Goal: Information Seeking & Learning: Learn about a topic

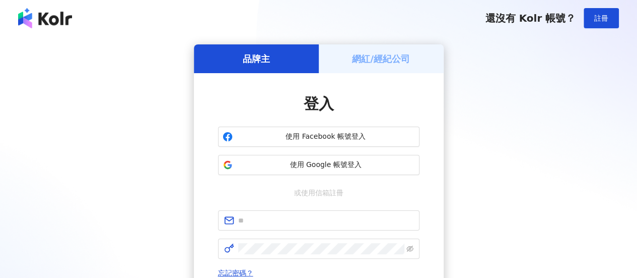
type input "**********"
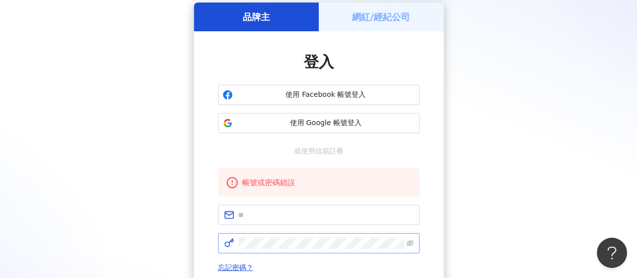
scroll to position [101, 0]
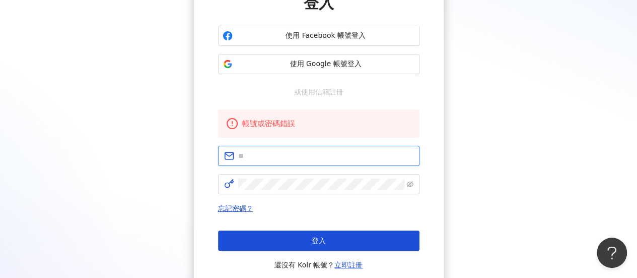
click at [311, 154] on input "text" at bounding box center [325, 155] width 175 height 11
type input "**********"
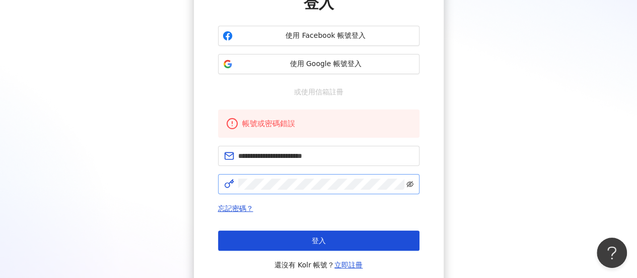
click at [411, 180] on span at bounding box center [409, 183] width 7 height 11
click at [406, 184] on icon "eye-invisible" at bounding box center [409, 183] width 7 height 7
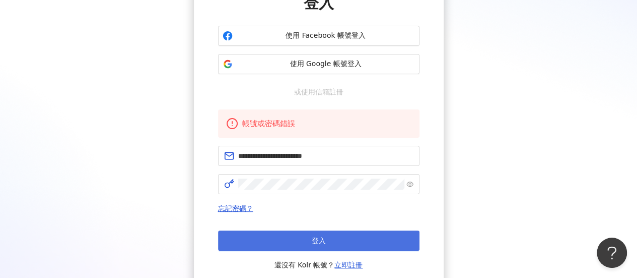
click at [345, 230] on button "登入" at bounding box center [318, 240] width 201 height 20
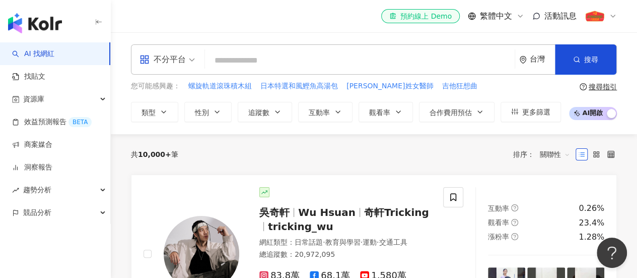
click at [166, 56] on div "不分平台" at bounding box center [163, 59] width 46 height 16
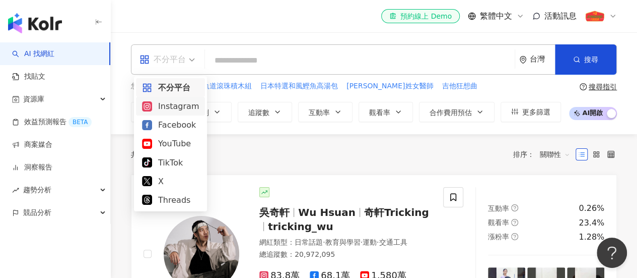
click at [174, 107] on div "Instagram" at bounding box center [170, 106] width 57 height 13
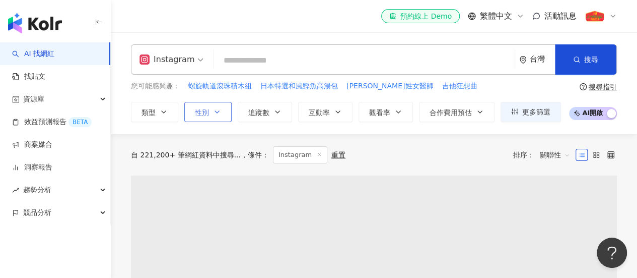
click at [206, 110] on span "性別" at bounding box center [202, 112] width 14 height 8
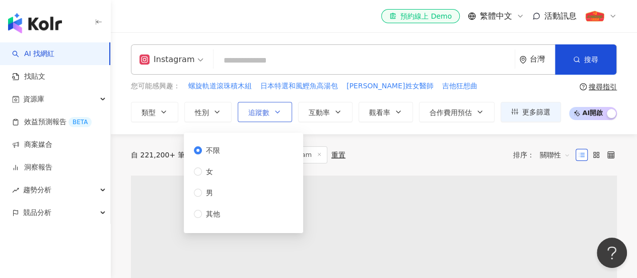
click at [270, 110] on button "追蹤數" at bounding box center [265, 112] width 54 height 20
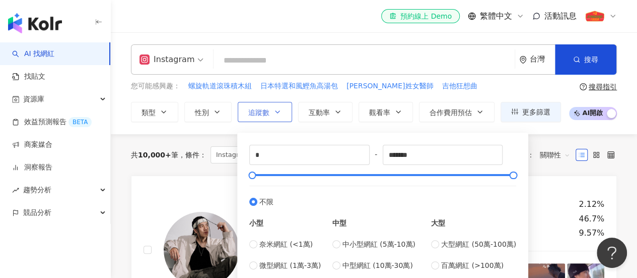
click at [276, 108] on icon "button" at bounding box center [277, 112] width 8 height 8
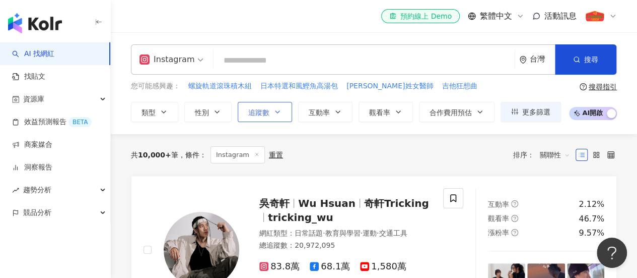
click at [271, 110] on button "追蹤數" at bounding box center [265, 112] width 54 height 20
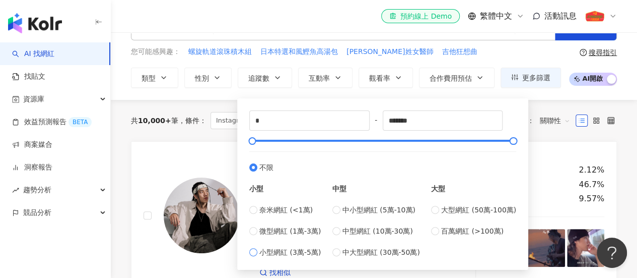
scroll to position [50, 0]
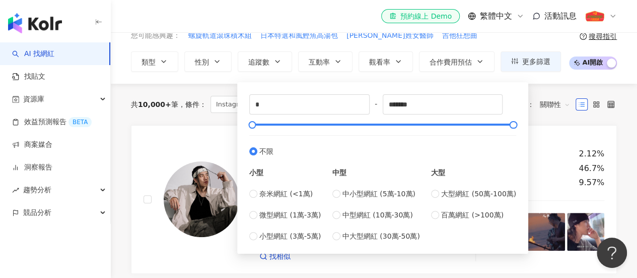
click at [245, 214] on div "* - ******* 不限 小型 奈米網紅 (<1萬) 微型網紅 (1萬-3萬) 小型網紅 (3萬-5萬) 中型 中小型網紅 (5萬-10萬) 中型網紅 (…" at bounding box center [382, 167] width 279 height 159
click at [249, 214] on div "* - ******* 不限 小型 奈米網紅 (<1萬) 微型網紅 (1萬-3萬) 小型網紅 (3萬-5萬) 中型 中小型網紅 (5萬-10萬) 中型網紅 (…" at bounding box center [382, 167] width 279 height 159
type input "*****"
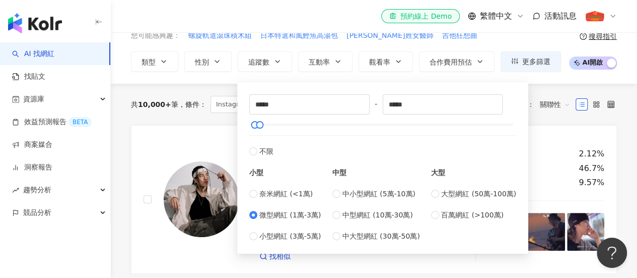
type input "*****"
click at [565, 125] on link "吳奇軒 Wu Hsuan 奇軒Tricking tricking_wu 網紅類型 ： 日常話題 · 教育與學習 · 運動 · 交通工具 總追蹤數 ： 20,9…" at bounding box center [374, 199] width 486 height 149
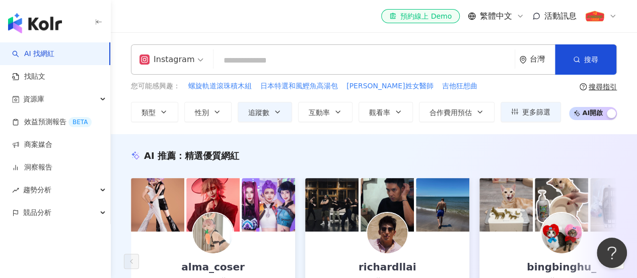
click at [613, 87] on div "搜尋指引" at bounding box center [603, 87] width 28 height 8
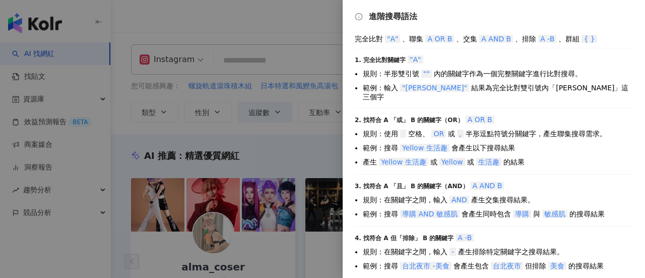
click at [275, 150] on div at bounding box center [322, 139] width 645 height 278
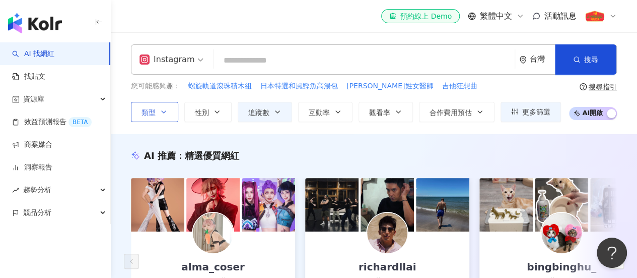
click at [162, 112] on icon "button" at bounding box center [164, 112] width 8 height 8
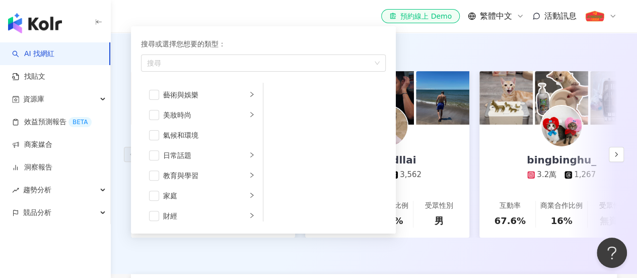
scroll to position [151, 0]
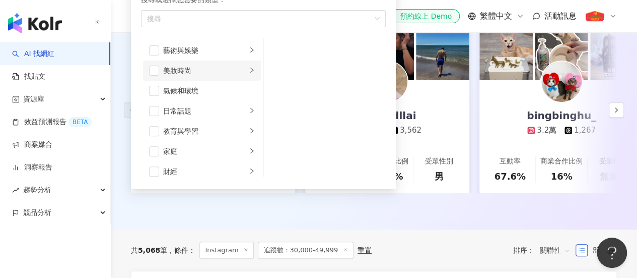
click at [223, 71] on div "美妝時尚" at bounding box center [205, 70] width 84 height 11
click at [279, 73] on span "button" at bounding box center [276, 70] width 10 height 10
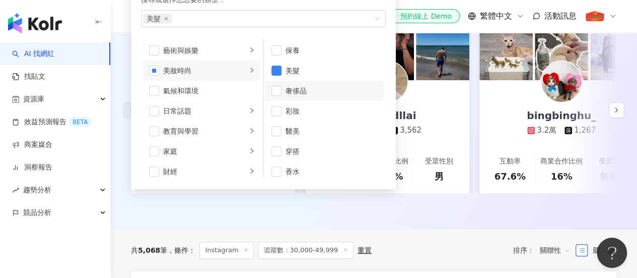
scroll to position [6, 0]
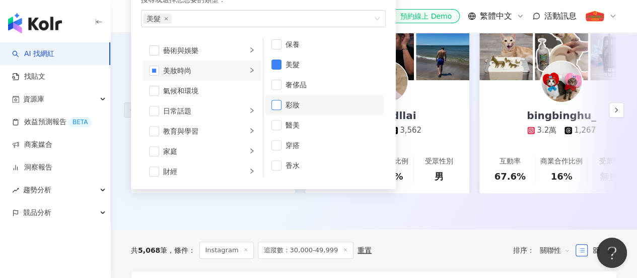
click at [276, 106] on span "button" at bounding box center [276, 105] width 10 height 10
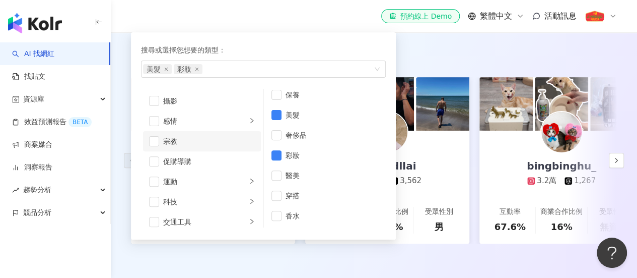
scroll to position [349, 0]
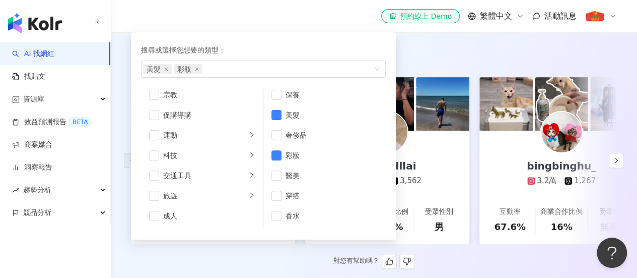
click at [433, 56] on div "AI 推薦 ： 精選優質網紅" at bounding box center [374, 54] width 486 height 13
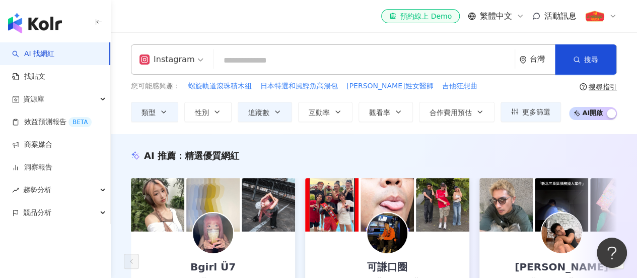
click at [306, 68] on input "search" at bounding box center [364, 60] width 293 height 19
paste input "**********"
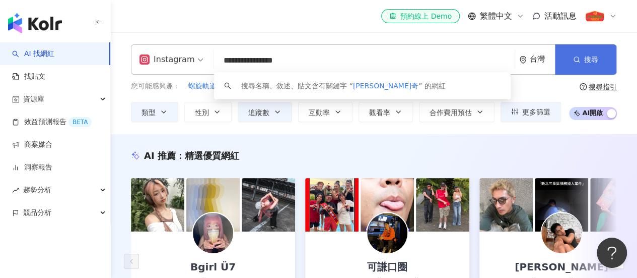
type input "**********"
click at [575, 57] on circle "button" at bounding box center [576, 59] width 5 height 5
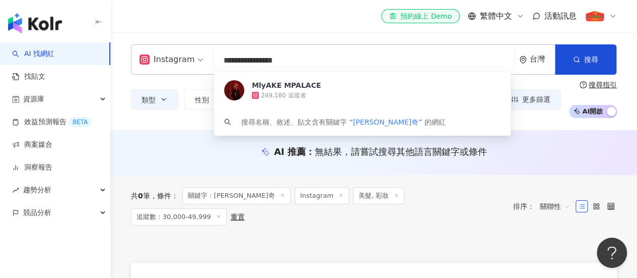
click at [273, 60] on input "**********" at bounding box center [364, 60] width 293 height 19
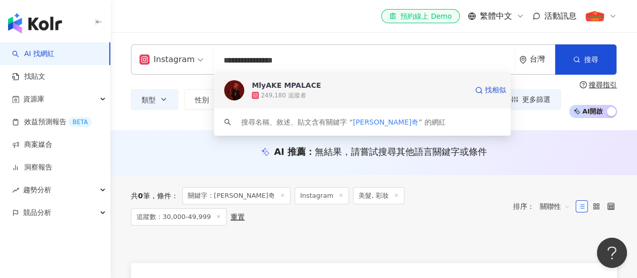
click at [298, 93] on div "249,180 追蹤者" at bounding box center [283, 95] width 45 height 9
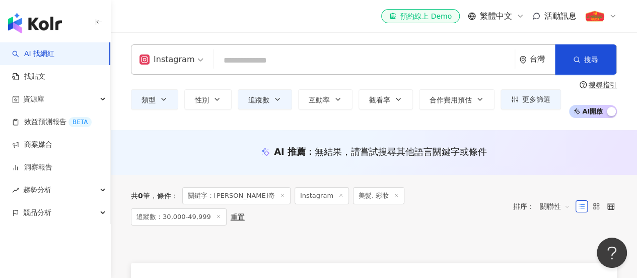
paste input "******"
type input "******"
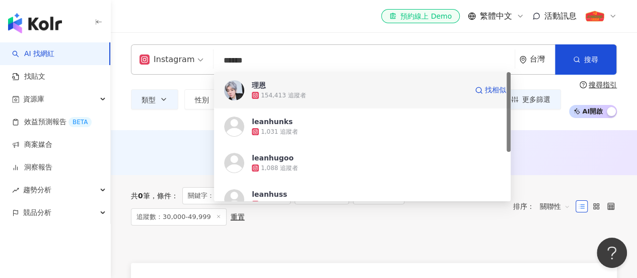
click at [352, 90] on div "154,413 追蹤者" at bounding box center [360, 95] width 216 height 10
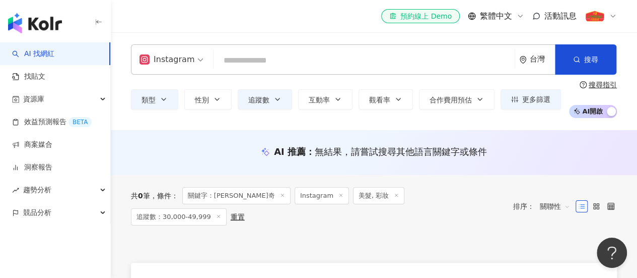
paste input "**********"
type input "**********"
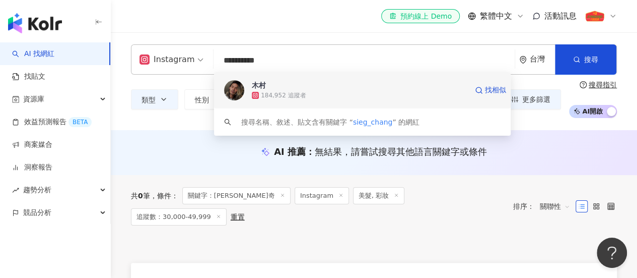
click at [321, 88] on span "木村" at bounding box center [360, 85] width 216 height 10
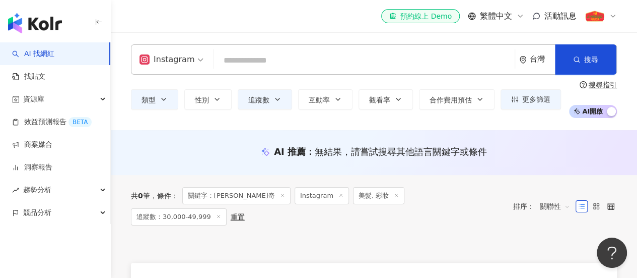
paste input "**********"
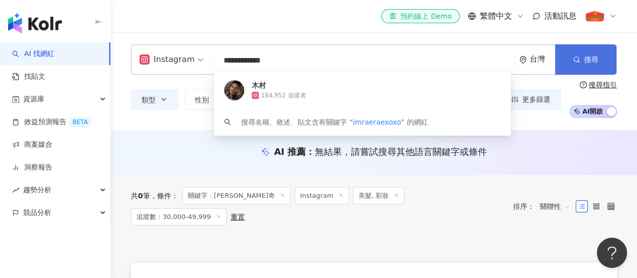
type input "**********"
click at [588, 59] on span "搜尋" at bounding box center [591, 59] width 14 height 8
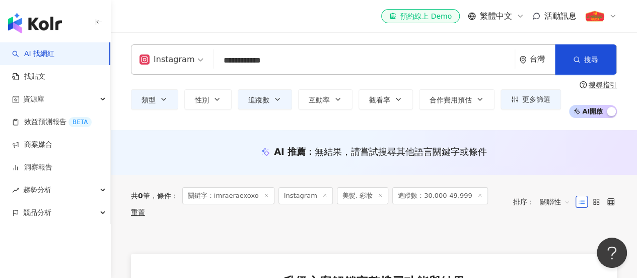
click at [296, 60] on input "**********" at bounding box center [364, 60] width 293 height 19
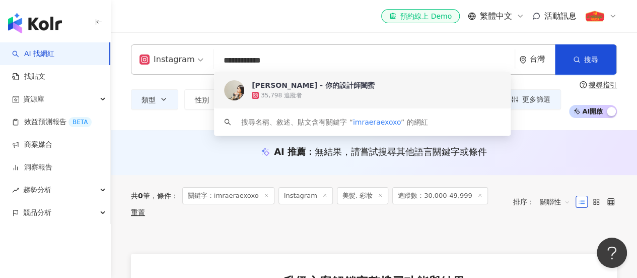
click at [296, 93] on div "35,798 追蹤者" at bounding box center [281, 95] width 41 height 9
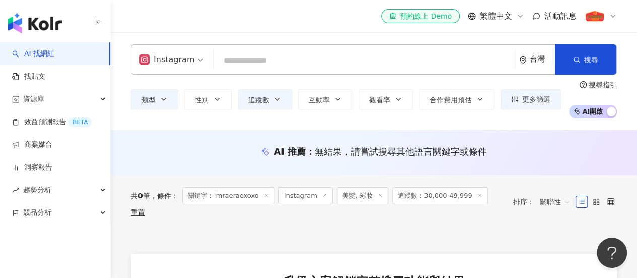
paste input "**********"
type input "**********"
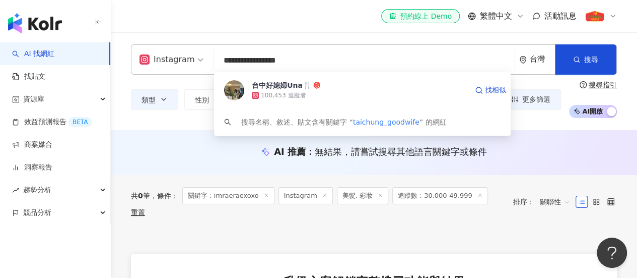
click at [332, 91] on div "100,453 追蹤者" at bounding box center [360, 95] width 216 height 10
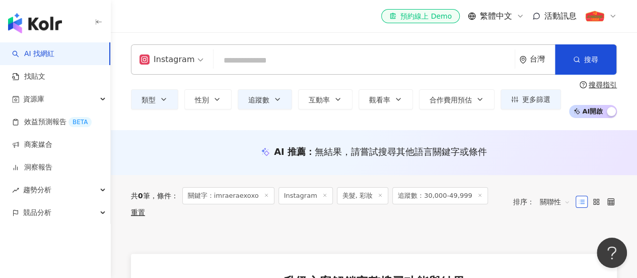
paste input "**********"
type input "**********"
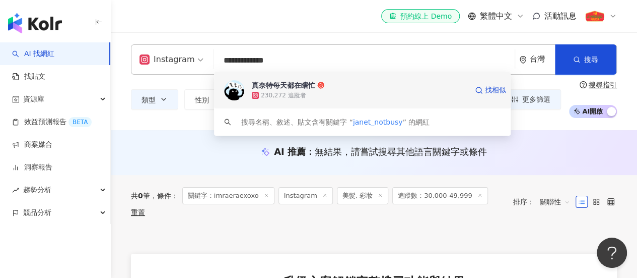
click at [341, 93] on div "230,272 追蹤者" at bounding box center [360, 95] width 216 height 10
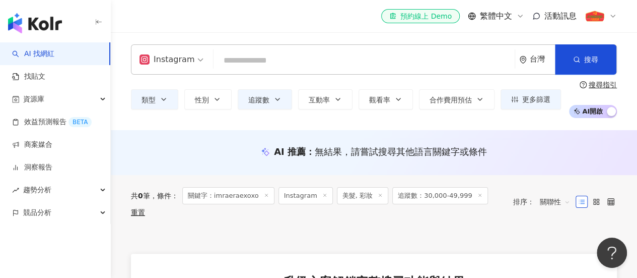
paste input "**********"
type input "**********"
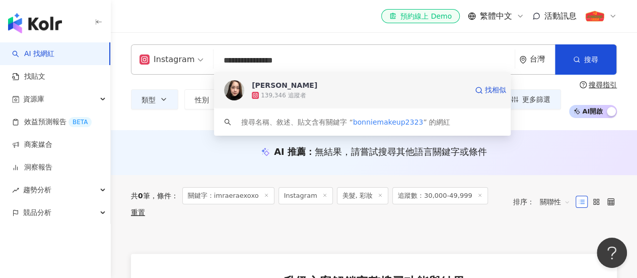
click at [307, 92] on div "139,346 追蹤者" at bounding box center [360, 95] width 216 height 10
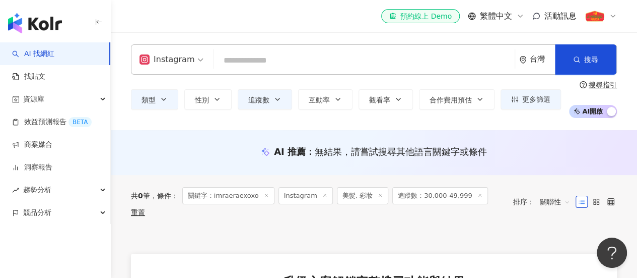
paste input "**********"
type input "**********"
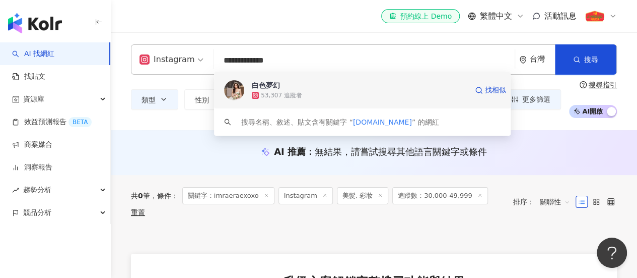
click at [334, 96] on div "53,307 追蹤者" at bounding box center [360, 95] width 216 height 10
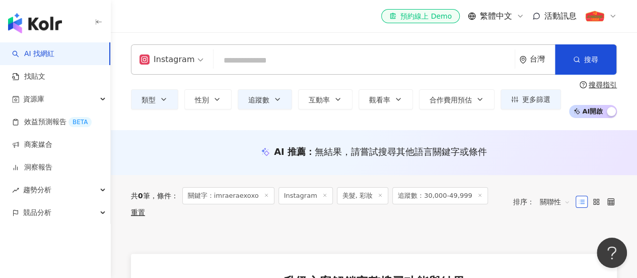
paste input "**********"
type input "**********"
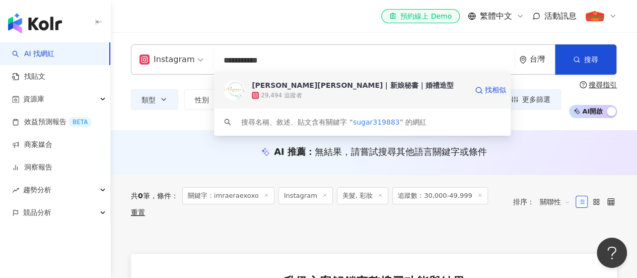
click at [351, 87] on div "筱涵Sugar｜新娘秘書｜婚禮造型" at bounding box center [352, 85] width 201 height 10
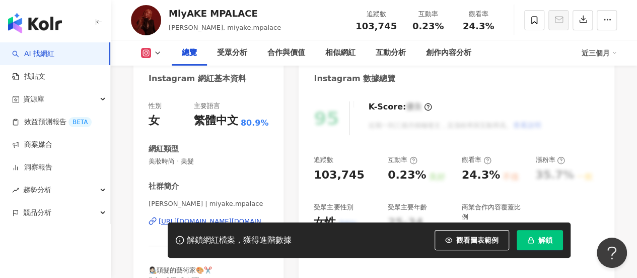
scroll to position [151, 0]
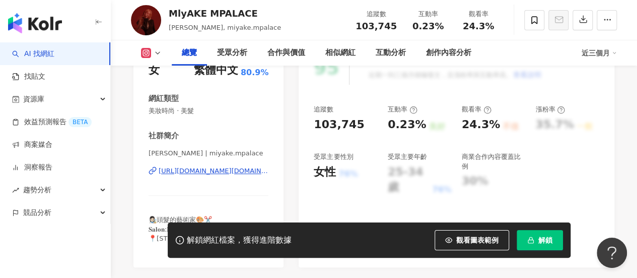
click at [335, 120] on div "103,745" at bounding box center [339, 125] width 50 height 16
copy div "103,745"
click at [181, 110] on span "美妝時尚 · 美髮" at bounding box center [209, 110] width 120 height 9
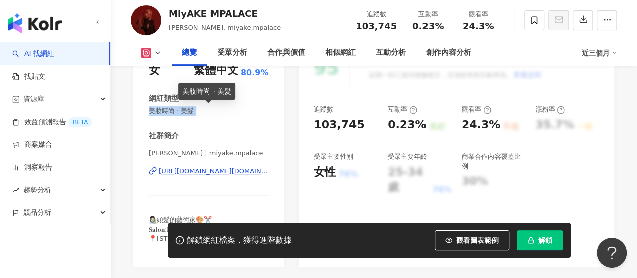
click at [181, 110] on span "美妝時尚 · 美髮" at bounding box center [209, 110] width 120 height 9
copy span "美妝時尚 · 美髮"
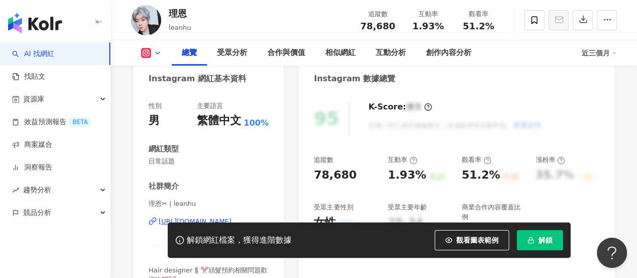
click at [334, 167] on div "78,680" at bounding box center [335, 175] width 43 height 16
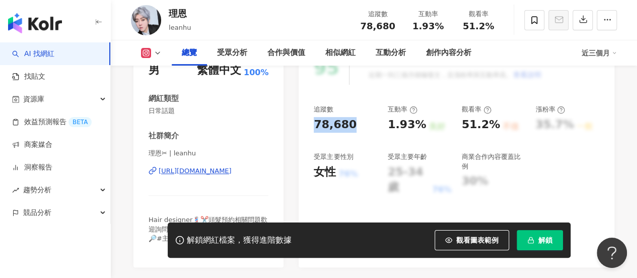
click at [334, 124] on div "78,680" at bounding box center [335, 125] width 43 height 16
copy div "78,680"
click at [161, 110] on span "日常話題" at bounding box center [209, 110] width 120 height 9
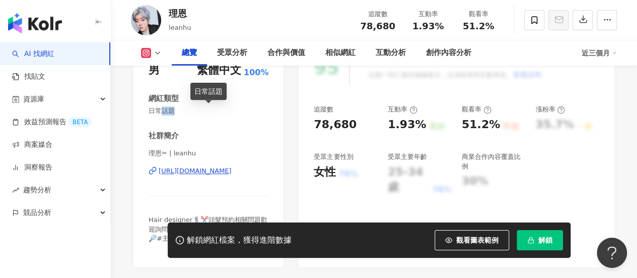
click at [161, 110] on span "日常話題" at bounding box center [209, 110] width 120 height 9
click at [178, 16] on div "理恩" at bounding box center [180, 13] width 22 height 13
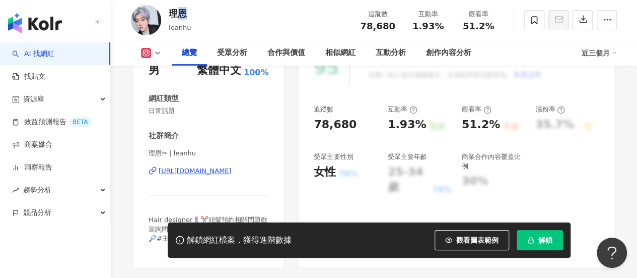
click at [178, 16] on div "理恩" at bounding box center [180, 13] width 22 height 13
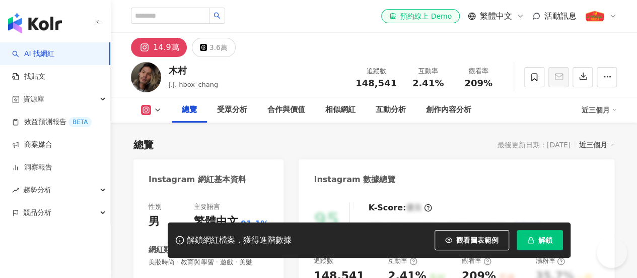
click at [177, 69] on div "木村" at bounding box center [193, 70] width 49 height 13
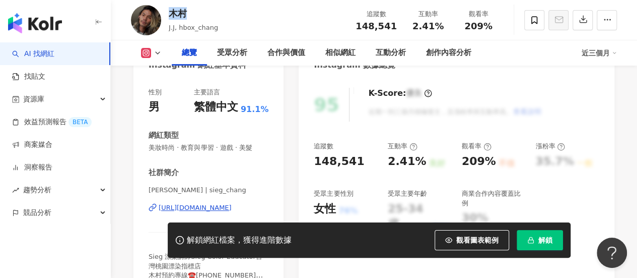
scroll to position [151, 0]
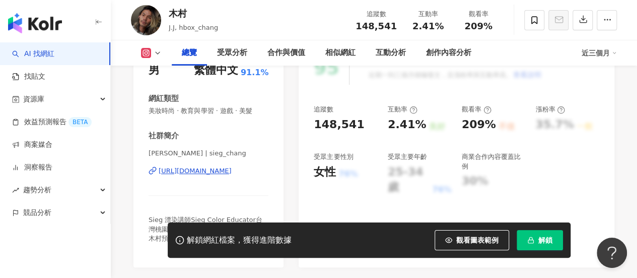
click at [336, 127] on div "148,541" at bounding box center [339, 125] width 50 height 16
copy div "148,541"
click at [205, 108] on span "美妝時尚 · 教育與學習 · 遊戲 · 美髮" at bounding box center [209, 110] width 120 height 9
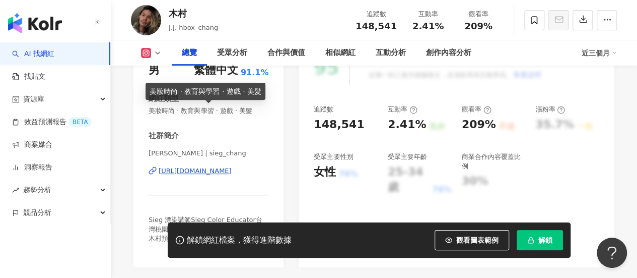
click at [205, 108] on span "美妝時尚 · 教育與學習 · 遊戲 · 美髮" at bounding box center [209, 110] width 120 height 9
copy span "美妝時尚 · 教育與學習 · 遊戲 · 美髮"
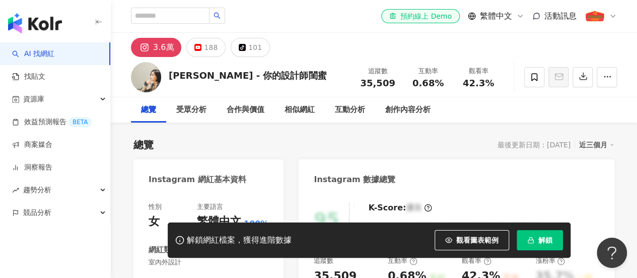
click at [323, 268] on div "35,509" at bounding box center [335, 276] width 43 height 16
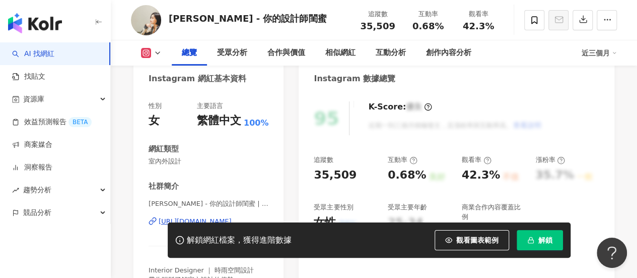
click at [323, 177] on div "35,509" at bounding box center [335, 175] width 43 height 16
copy div "35,509"
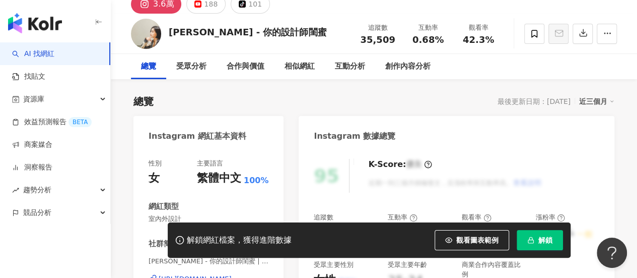
scroll to position [0, 0]
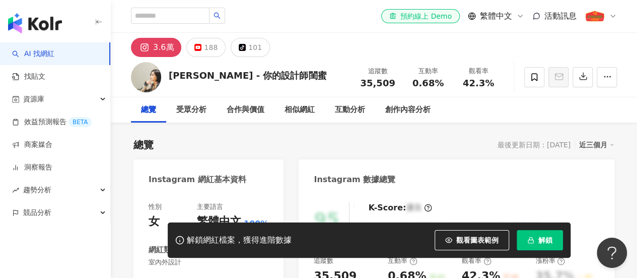
click at [242, 80] on div "Rae芮 - 你的設計師閨蜜" at bounding box center [248, 75] width 158 height 13
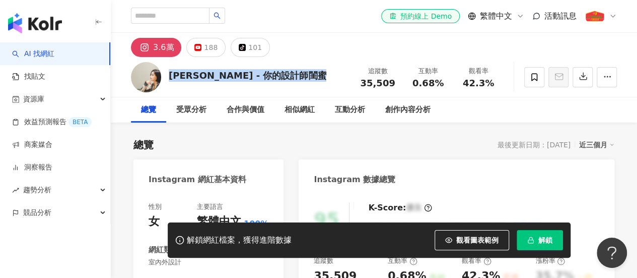
click at [242, 80] on div "Rae芮 - 你的設計師閨蜜" at bounding box center [248, 75] width 158 height 13
copy div "Rae芮 - 你的設計師閨蜜"
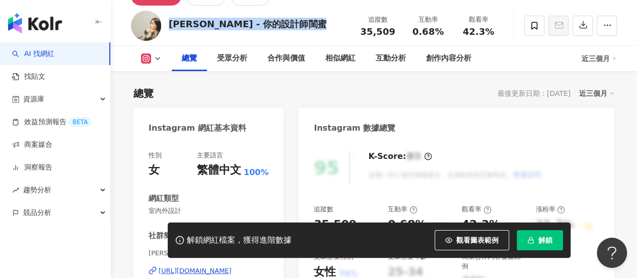
scroll to position [101, 0]
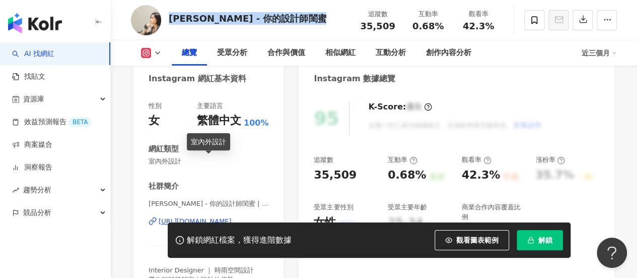
click at [179, 158] on span "室內外設計" at bounding box center [209, 161] width 120 height 9
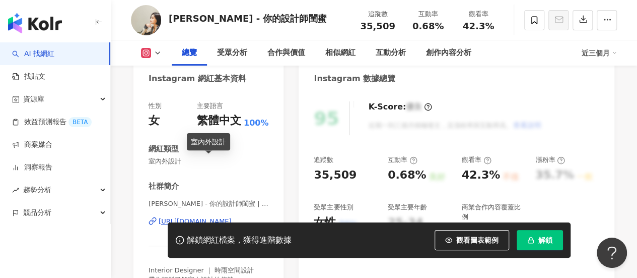
click at [179, 158] on span "室內外設計" at bounding box center [209, 161] width 120 height 9
copy span "室內外設計"
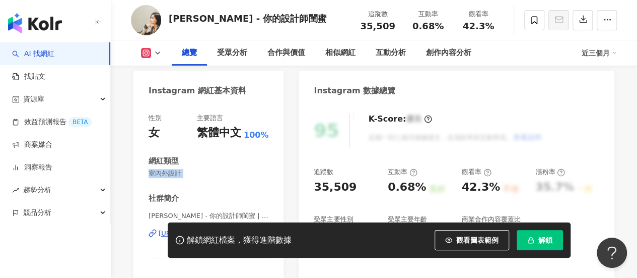
scroll to position [0, 0]
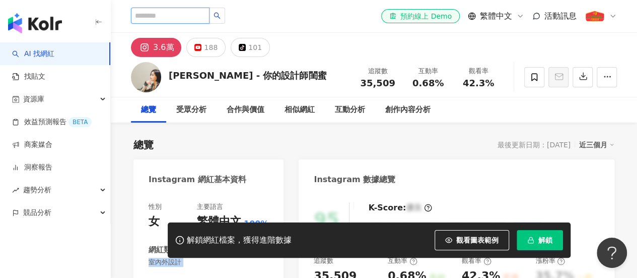
click at [199, 14] on input "search" at bounding box center [170, 16] width 79 height 16
paste input "*********"
type input "*********"
click at [221, 16] on icon "search" at bounding box center [217, 15] width 7 height 7
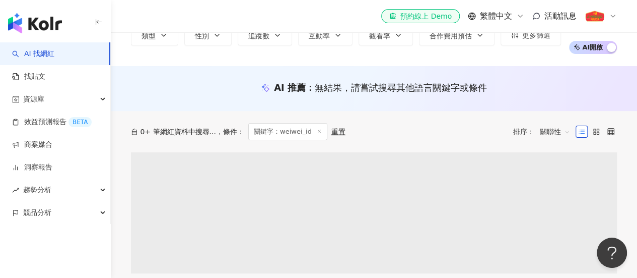
scroll to position [101, 0]
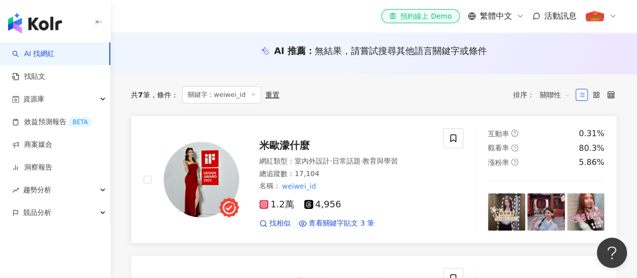
click at [304, 140] on span "米歐濛什麼" at bounding box center [284, 145] width 50 height 12
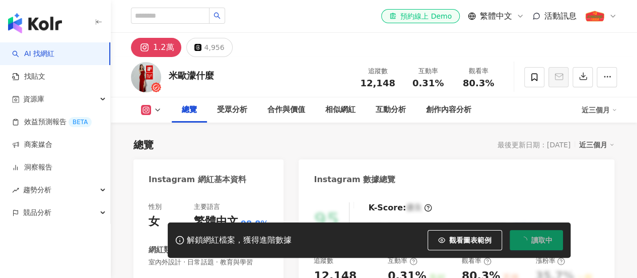
click at [201, 76] on div "米歐濛什麼" at bounding box center [191, 75] width 45 height 13
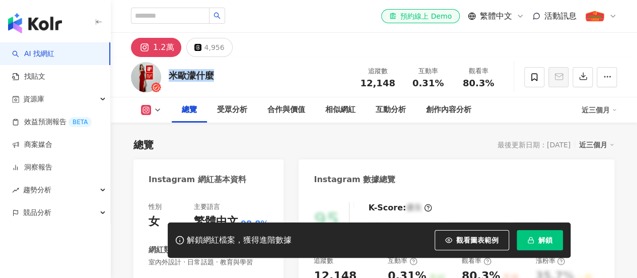
copy div "米歐濛什麼"
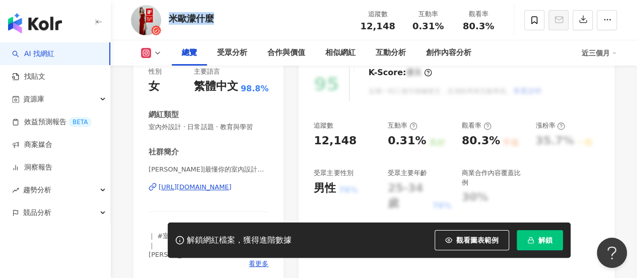
scroll to position [151, 0]
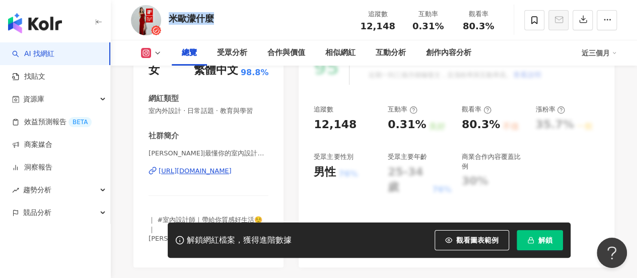
click at [210, 114] on span "室內外設計 · 日常話題 · 教育與學習" at bounding box center [209, 110] width 120 height 9
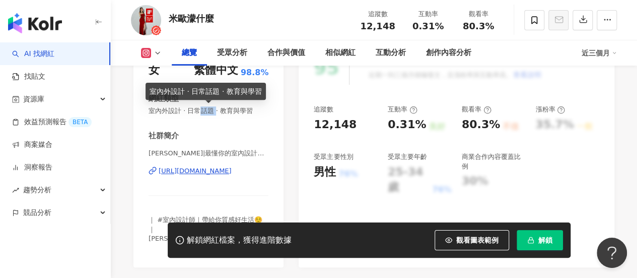
click at [210, 114] on span "室內外設計 · 日常話題 · 教育與學習" at bounding box center [209, 110] width 120 height 9
copy span "室內外設計 · 日常話題 · 教育與學習"
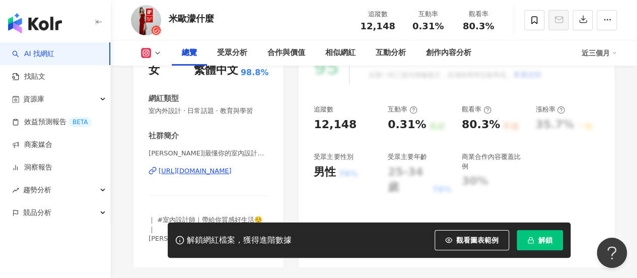
click at [342, 126] on div "12,148" at bounding box center [335, 125] width 43 height 16
copy div "12,148"
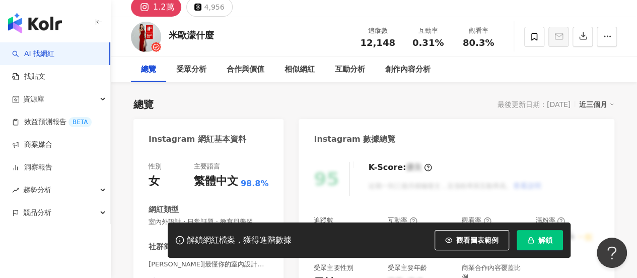
scroll to position [151, 0]
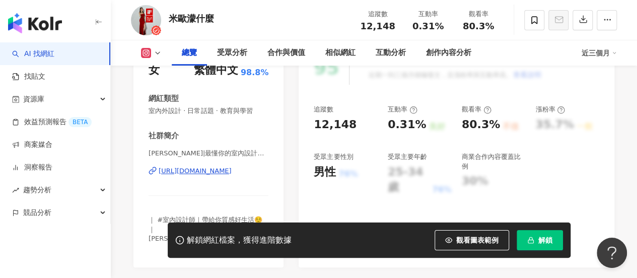
click at [228, 172] on div "https://www.instagram.com/weiwei_id/" at bounding box center [195, 170] width 73 height 9
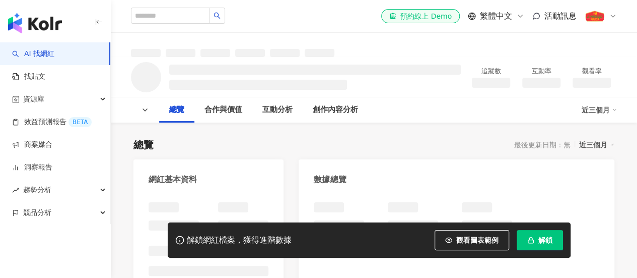
scroll to position [101, 0]
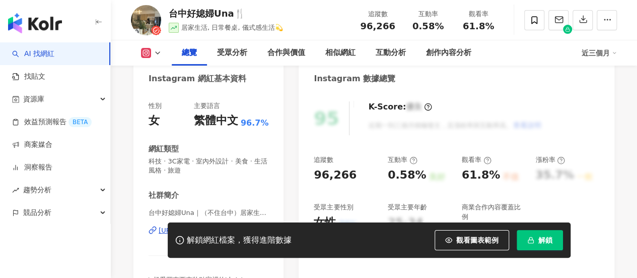
scroll to position [151, 0]
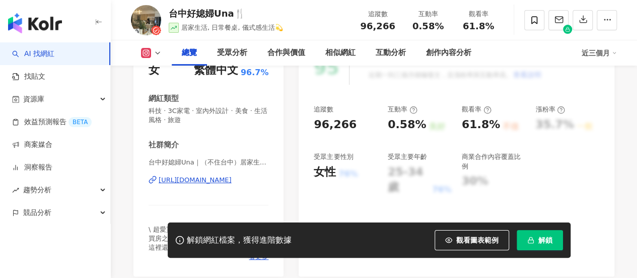
click at [339, 125] on div "96,266" at bounding box center [335, 125] width 43 height 16
copy div "96,266"
click at [154, 112] on span "科技 · 3C家電 · 室內外設計 · 美食 · 生活風格 · 旅遊" at bounding box center [209, 115] width 120 height 18
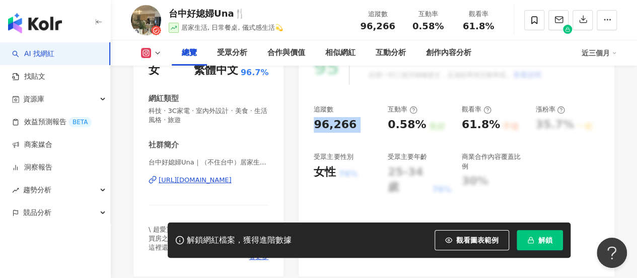
scroll to position [0, 0]
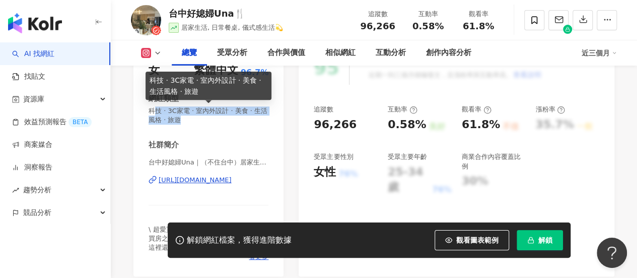
click at [214, 130] on div "性別 女 主要語言 繁體中文 96.7% 網紅類型 科技 · 3C家電 · 室內外設計 · 美食 · 生活風格 · 旅遊 社群簡介 台中好媳婦Una｜（不住台…" at bounding box center [209, 156] width 120 height 210
drag, startPoint x: 204, startPoint y: 122, endPoint x: 149, endPoint y: 112, distance: 56.8
click at [149, 112] on span "科技 · 3C家電 · 室內外設計 · 美食 · 生活風格 · 旅遊" at bounding box center [209, 115] width 120 height 18
copy span "科技 · 3C家電 · 室內外設計 · 美食 · 生活風格 · 旅遊"
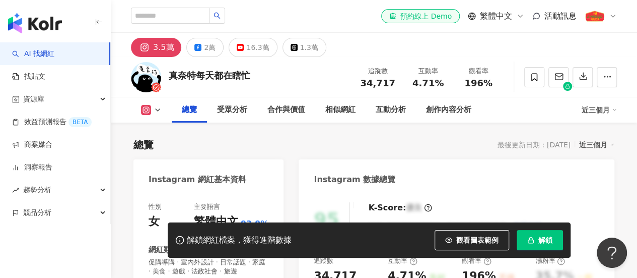
scroll to position [151, 0]
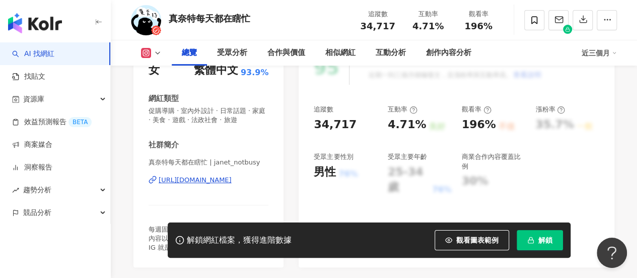
click at [338, 124] on div "34,717" at bounding box center [335, 125] width 43 height 16
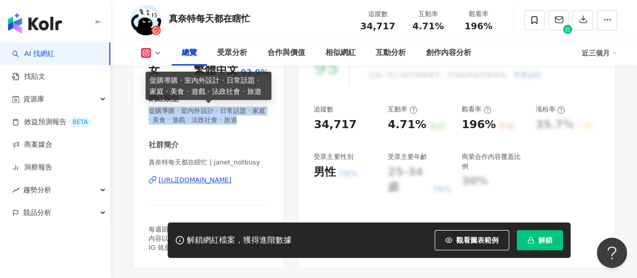
drag, startPoint x: 267, startPoint y: 119, endPoint x: 146, endPoint y: 112, distance: 121.6
click at [146, 112] on div "性別 女 主要語言 繁體中文 93.9% 網紅類型 促購導購 · 室內外設計 · 日常話題 · 家庭 · 美食 · 遊戲 · 法政社會 · 旅遊 社群簡介 真…" at bounding box center [208, 154] width 150 height 226
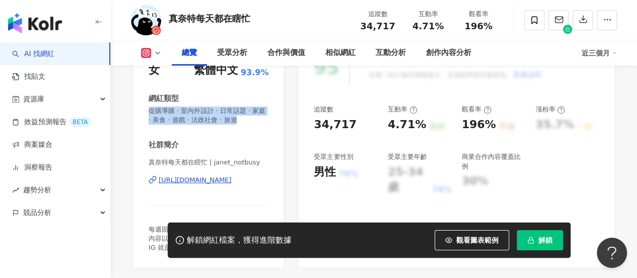
copy span "促購導購 · 室內外設計 · 日常話題 · 家庭 · 美食 · 遊戲 · 法政社會 · 旅遊"
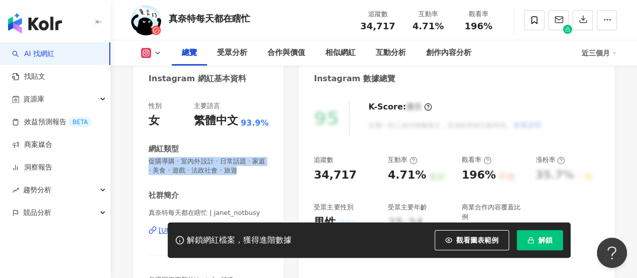
scroll to position [0, 0]
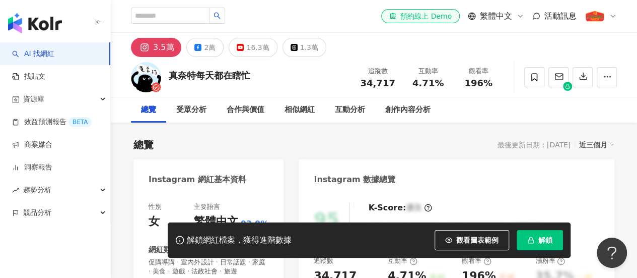
click at [217, 73] on div "真奈特每天都在瞎忙" at bounding box center [210, 75] width 82 height 13
copy div "真奈特每天都在瞎忙"
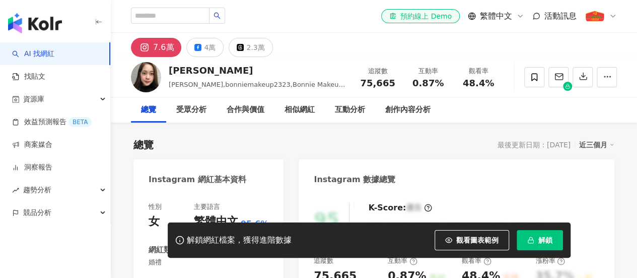
click at [381, 85] on span "75,665" at bounding box center [377, 83] width 35 height 11
copy span "75,665"
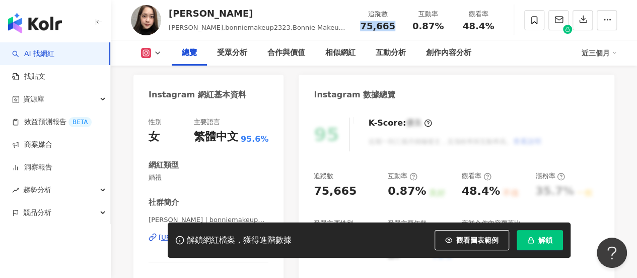
scroll to position [101, 0]
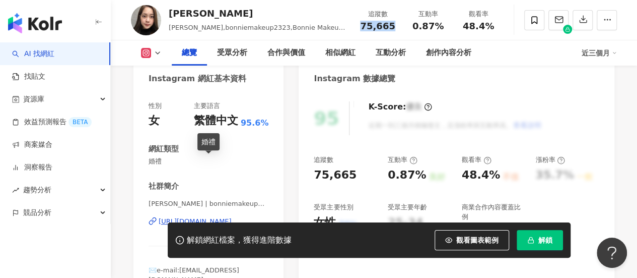
click at [156, 162] on span "婚禮" at bounding box center [209, 161] width 120 height 9
copy span "婚禮"
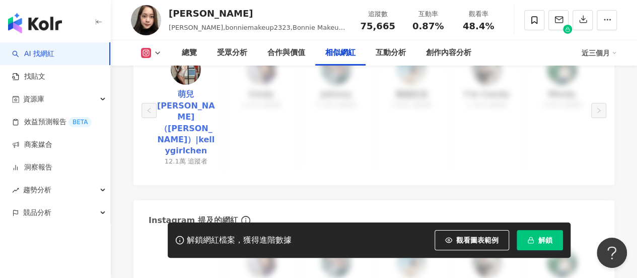
scroll to position [1712, 0]
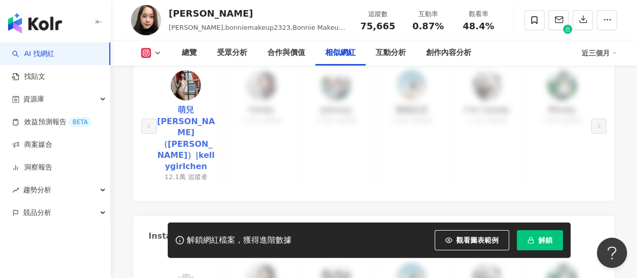
click at [188, 120] on link "萌兒[PERSON_NAME]（[PERSON_NAME]）|kellygirlchen" at bounding box center [186, 137] width 58 height 67
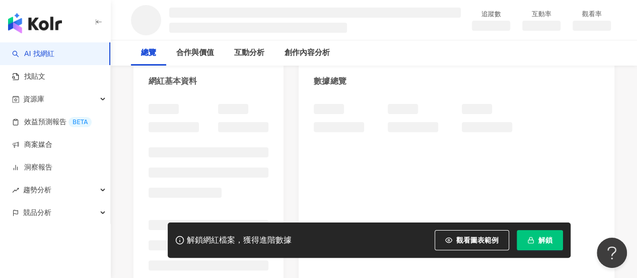
scroll to position [101, 0]
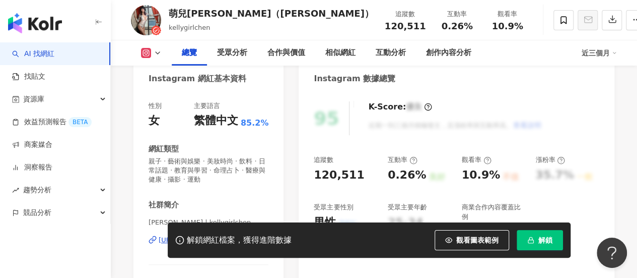
scroll to position [151, 0]
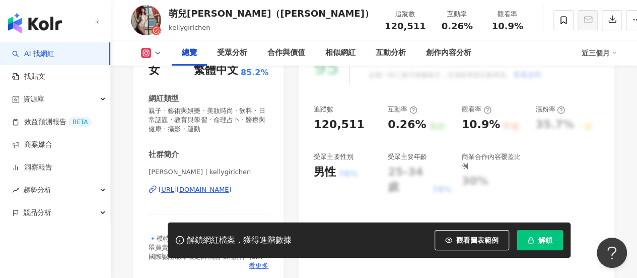
click at [232, 190] on div "[URL][DOMAIN_NAME]" at bounding box center [195, 189] width 73 height 9
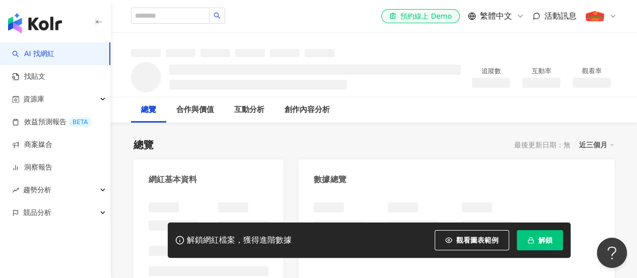
scroll to position [151, 0]
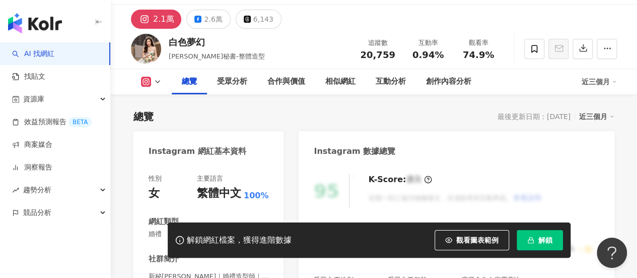
scroll to position [50, 0]
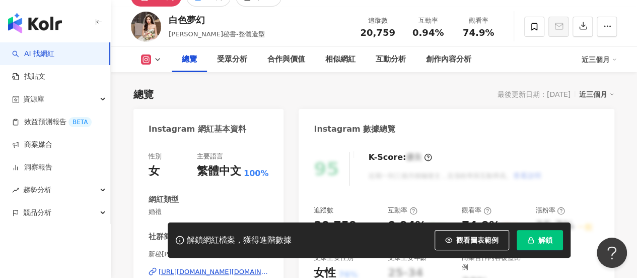
click at [333, 218] on div "20,759" at bounding box center [335, 226] width 43 height 16
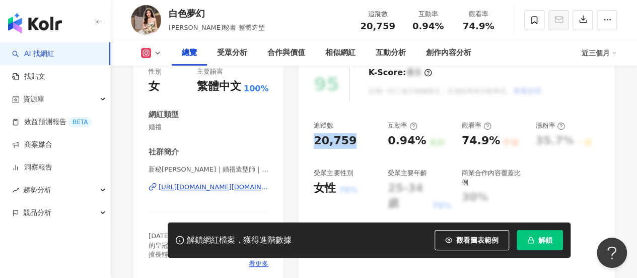
scroll to position [151, 0]
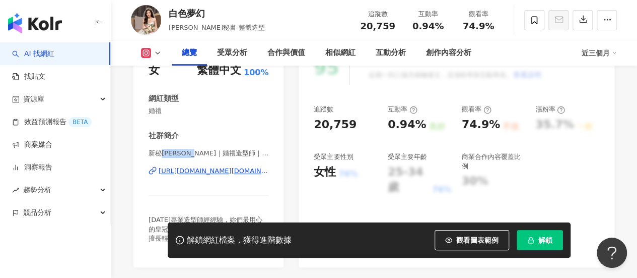
drag, startPoint x: 188, startPoint y: 155, endPoint x: 161, endPoint y: 154, distance: 26.7
click at [161, 154] on span "新秘[PERSON_NAME]｜婚禮造型師｜白色夢幻新娘秘書 | [DOMAIN_NAME]" at bounding box center [209, 153] width 120 height 9
copy span "[PERSON_NAME]"
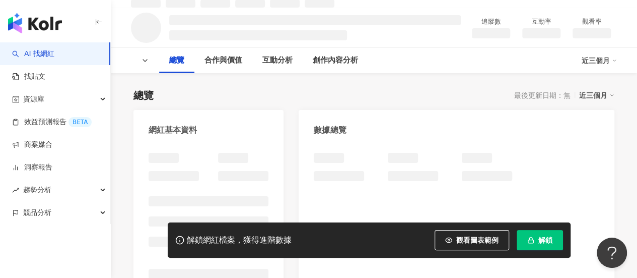
scroll to position [103, 0]
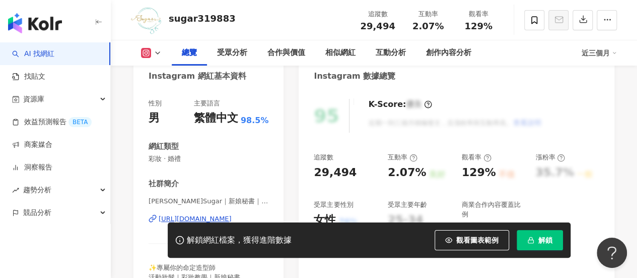
scroll to position [147, 0]
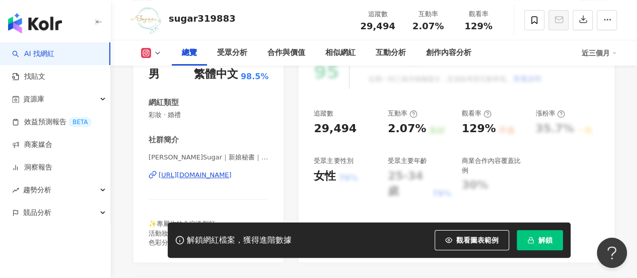
click at [172, 116] on span "彩妝 · 婚禮" at bounding box center [209, 114] width 120 height 9
copy span "彩妝 · 婚禮"
click at [344, 132] on div "29,494" at bounding box center [335, 129] width 43 height 16
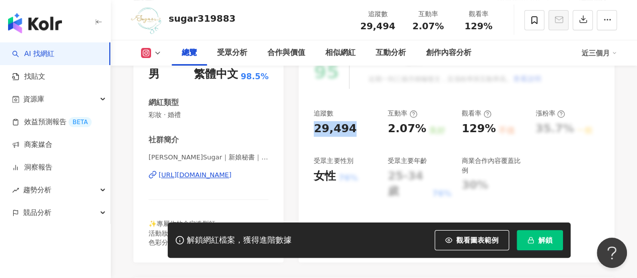
click at [344, 132] on div "29,494" at bounding box center [335, 129] width 43 height 16
copy div "29,494"
